Goal: Task Accomplishment & Management: Complete application form

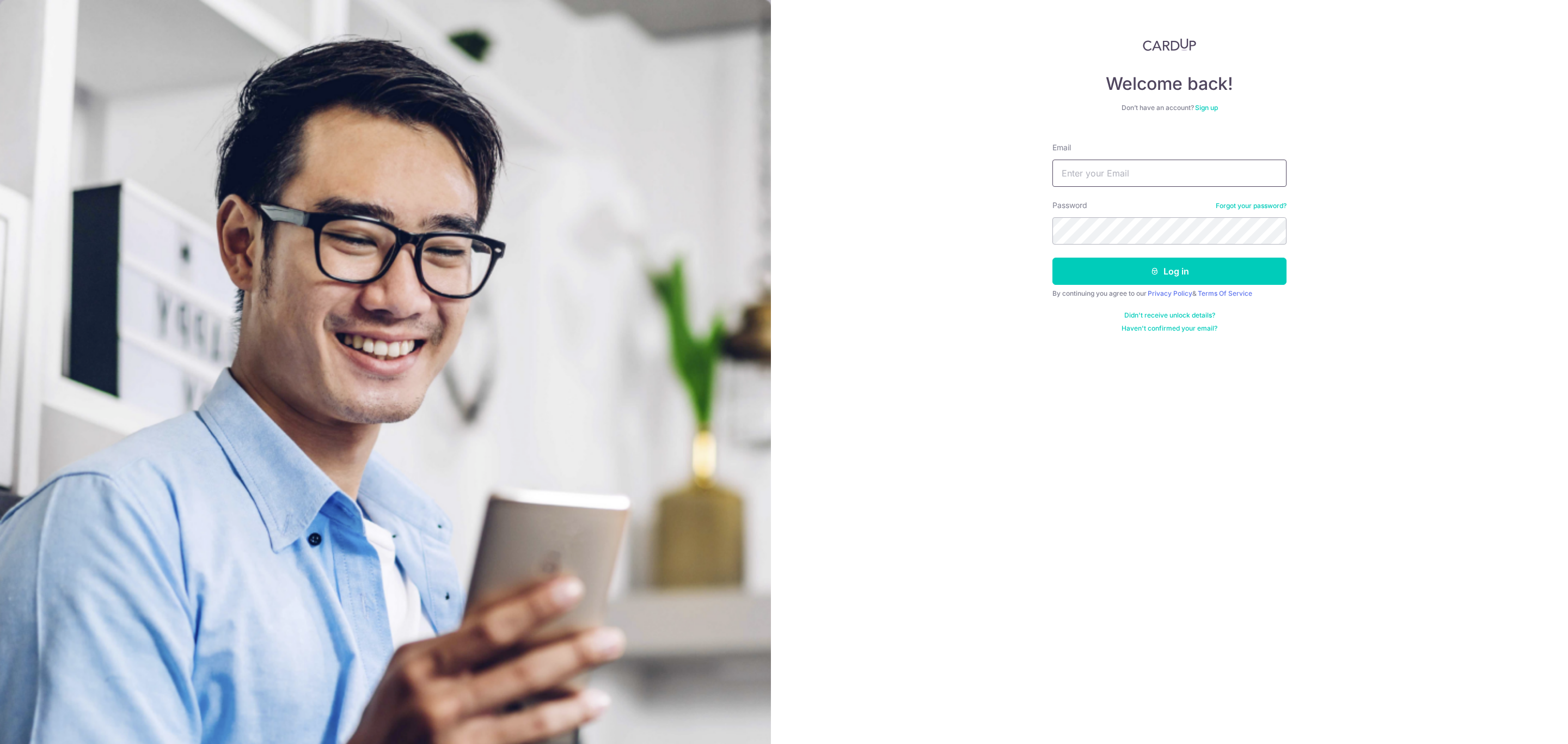
click at [1163, 178] on input "Email" at bounding box center [1169, 173] width 234 height 27
type input "angelayongkk@gmail.com"
click at [1165, 272] on button "Log in" at bounding box center [1169, 271] width 234 height 27
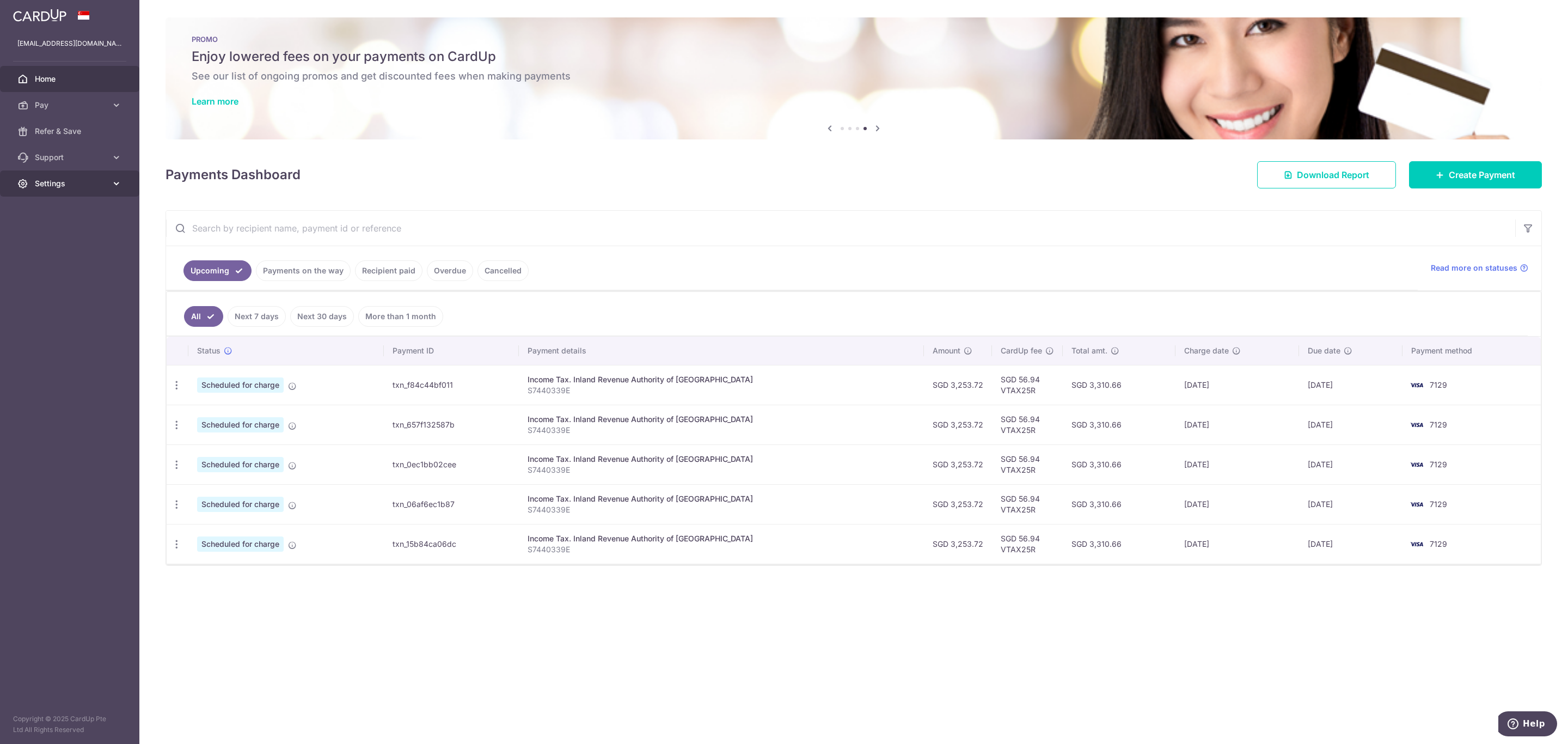
click at [100, 178] on span "Settings" at bounding box center [71, 184] width 72 height 11
click at [118, 156] on icon at bounding box center [117, 158] width 11 height 11
click at [60, 128] on span "Refer & Save" at bounding box center [71, 132] width 72 height 11
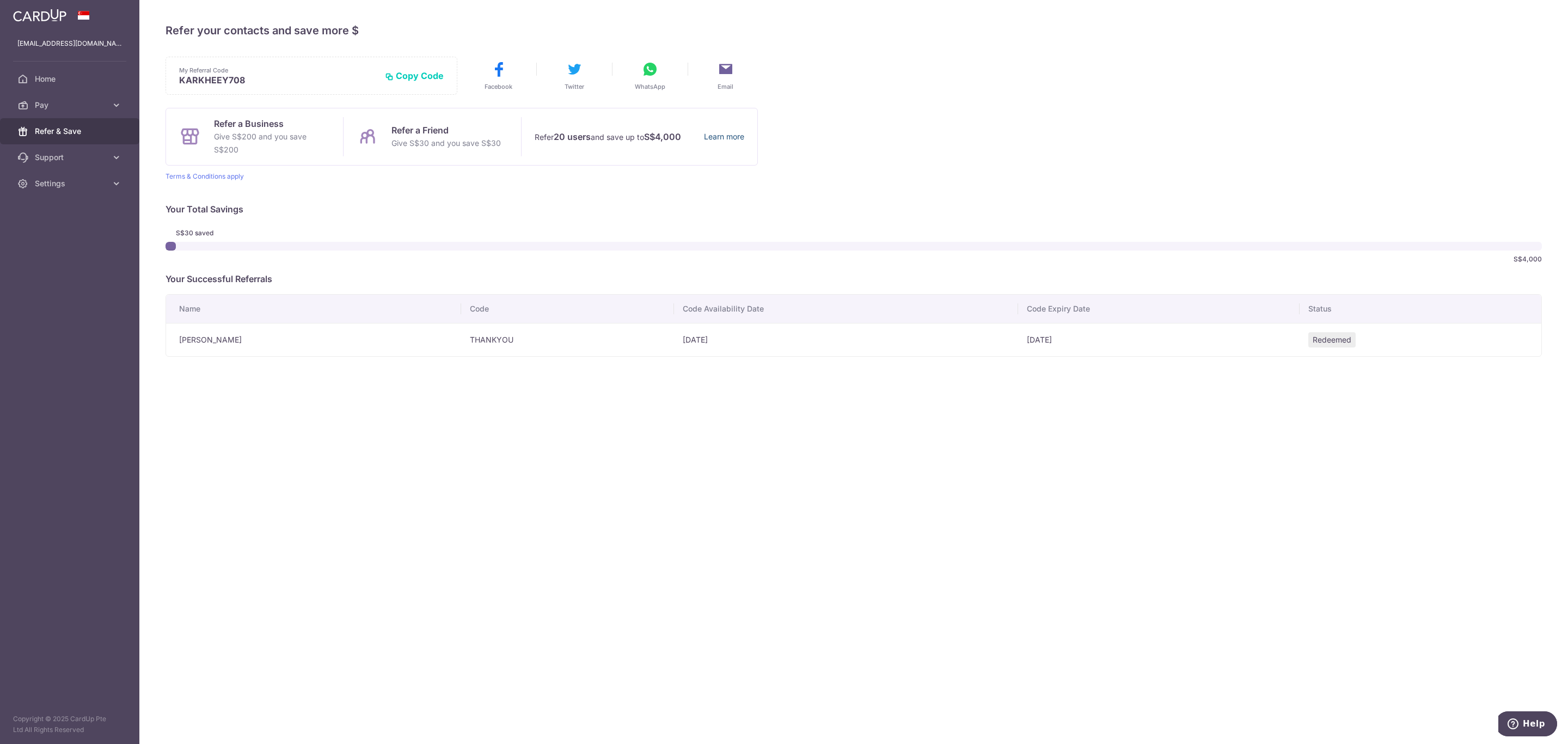
click at [724, 137] on link "Learn more" at bounding box center [724, 137] width 41 height 13
click at [115, 106] on icon at bounding box center [117, 105] width 11 height 11
click at [114, 247] on icon at bounding box center [117, 249] width 11 height 11
click at [102, 343] on span "Settings" at bounding box center [71, 342] width 72 height 11
click at [105, 138] on link "Payments" at bounding box center [69, 131] width 139 height 26
